Goal: Task Accomplishment & Management: Manage account settings

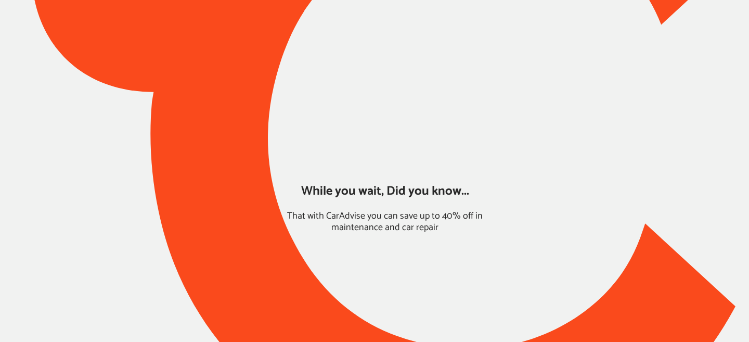
type input "*****"
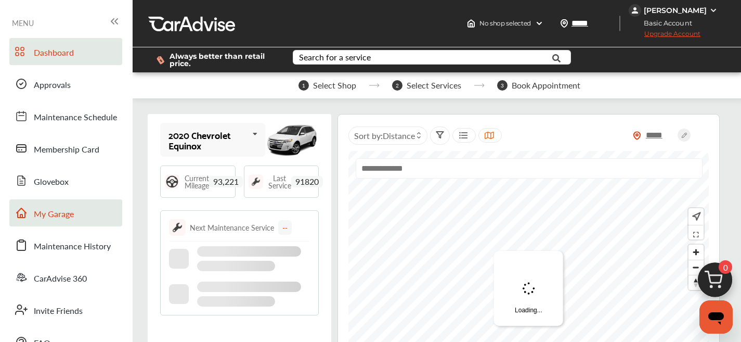
click at [87, 205] on link "My Garage" at bounding box center [65, 212] width 113 height 27
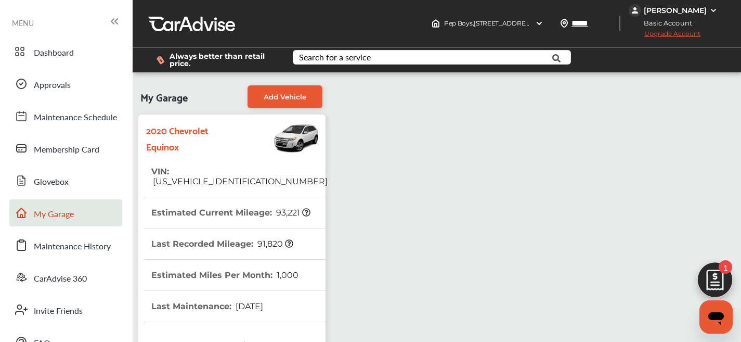
scroll to position [155, 0]
click at [232, 176] on span "[US_VEHICLE_IDENTIFICATION_NUMBER]" at bounding box center [239, 181] width 176 height 10
click at [229, 176] on span "[US_VEHICLE_IDENTIFICATION_NUMBER]" at bounding box center [239, 181] width 176 height 10
click at [227, 176] on span "[US_VEHICLE_IDENTIFICATION_NUMBER]" at bounding box center [239, 181] width 176 height 10
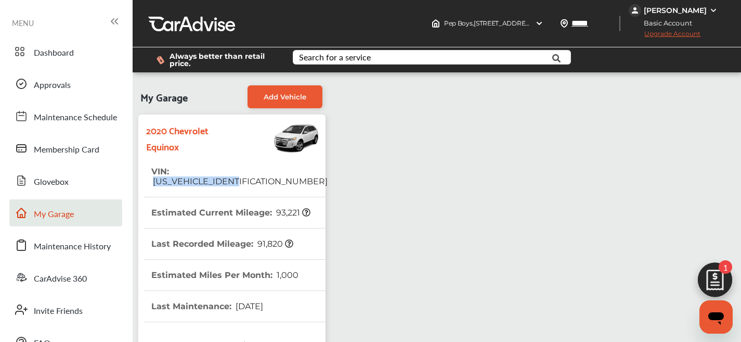
copy span "[US_VEHICLE_IDENTIFICATION_NUMBER]"
click at [221, 176] on span "[US_VEHICLE_IDENTIFICATION_NUMBER]" at bounding box center [239, 181] width 176 height 10
click at [218, 176] on span "[US_VEHICLE_IDENTIFICATION_NUMBER]" at bounding box center [239, 181] width 176 height 10
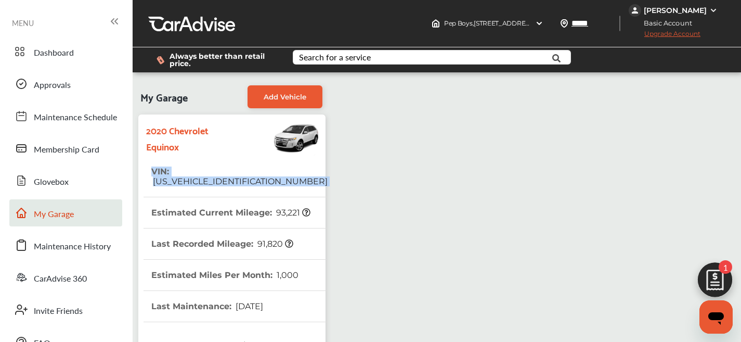
click at [217, 176] on span "[US_VEHICLE_IDENTIFICATION_NUMBER]" at bounding box center [239, 181] width 176 height 10
click at [202, 176] on span "[US_VEHICLE_IDENTIFICATION_NUMBER]" at bounding box center [239, 181] width 176 height 10
copy span "[US_VEHICLE_IDENTIFICATION_NUMBER]"
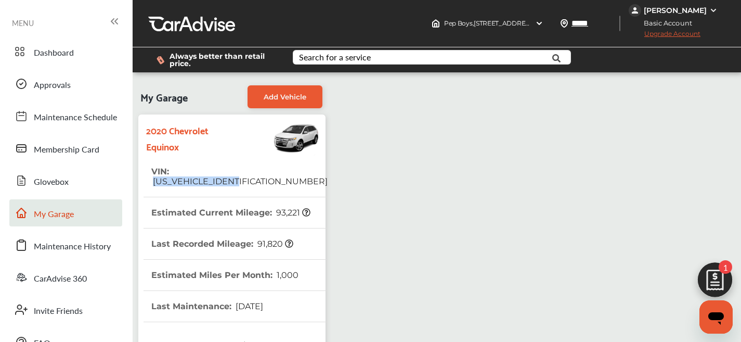
copy span "[US_VEHICLE_IDENTIFICATION_NUMBER]"
